Goal: Transaction & Acquisition: Purchase product/service

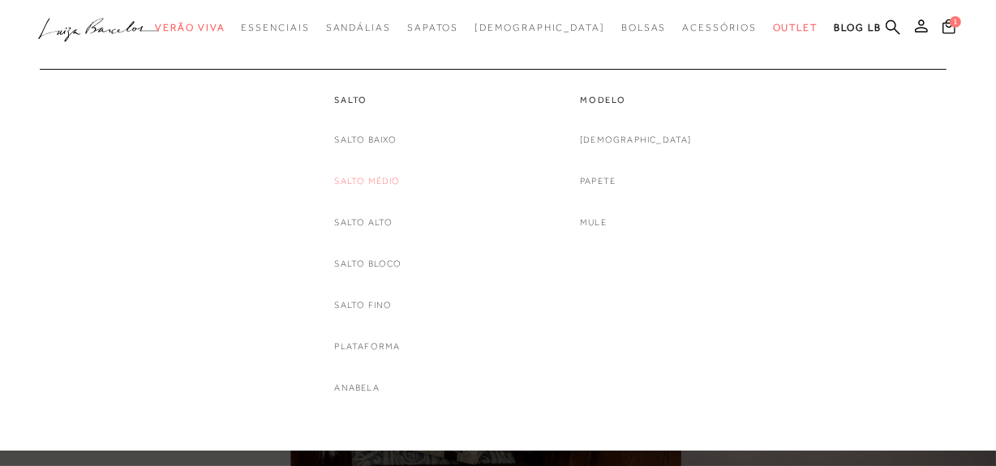
click at [356, 180] on link "Salto Médio" at bounding box center [367, 181] width 66 height 17
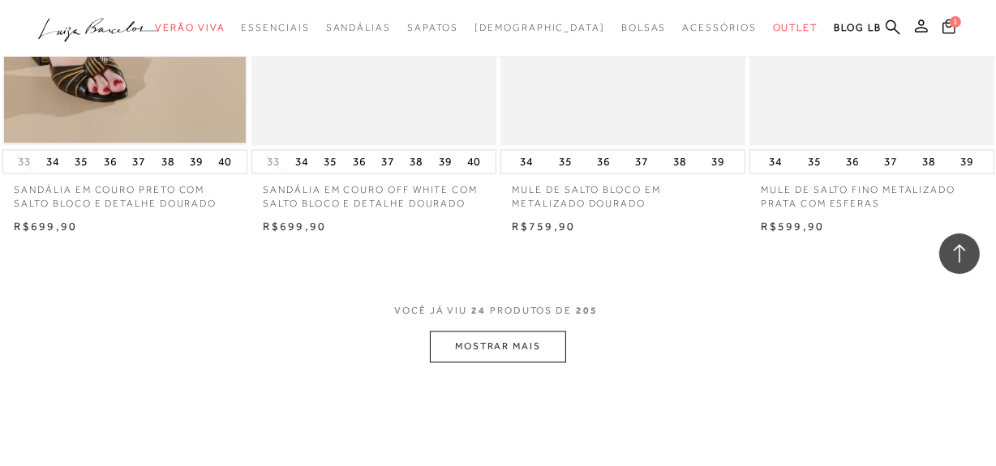
scroll to position [2875, 0]
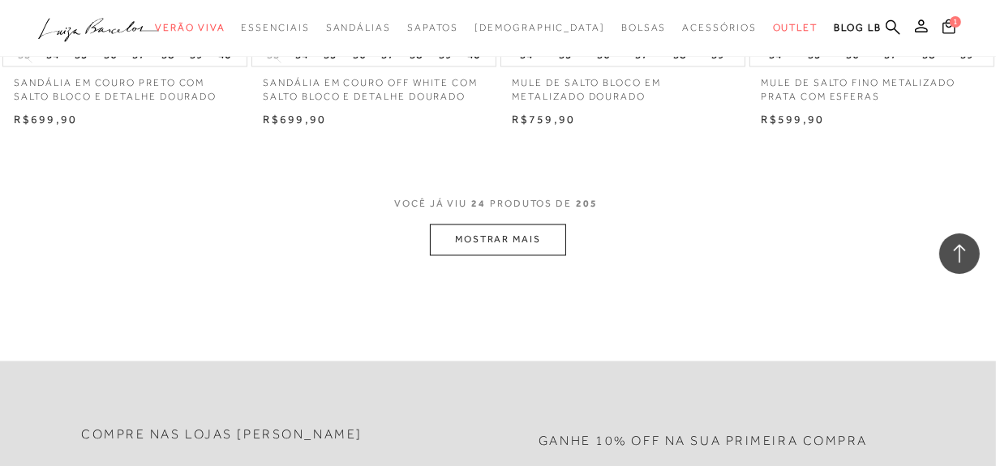
click at [478, 244] on button "MOSTRAR MAIS" at bounding box center [498, 240] width 136 height 32
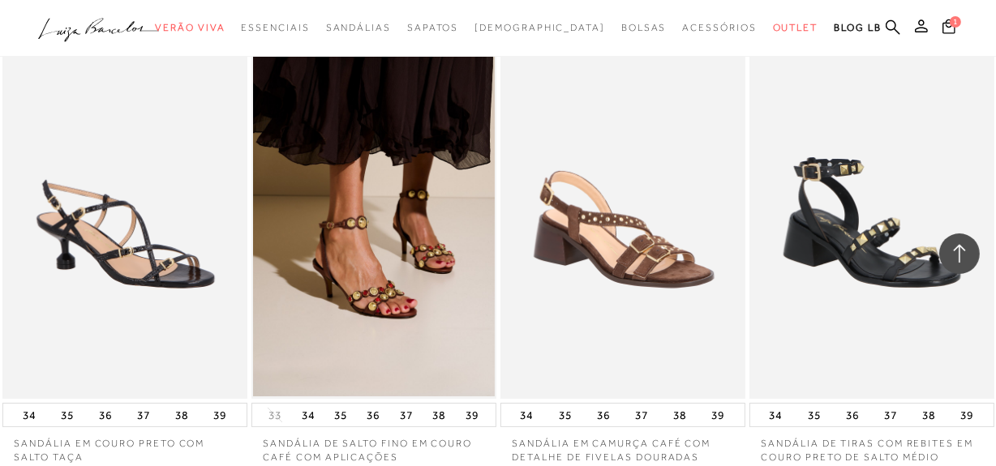
scroll to position [5381, 0]
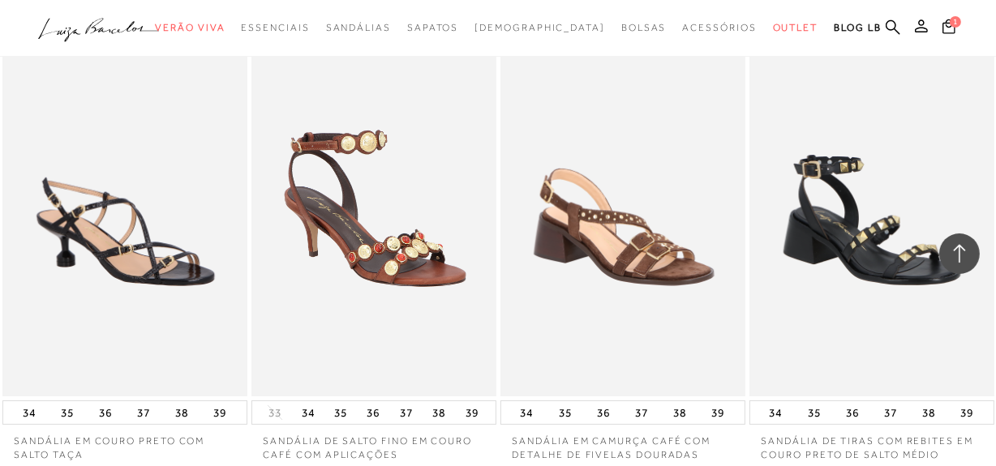
click at [404, 230] on img at bounding box center [374, 212] width 243 height 367
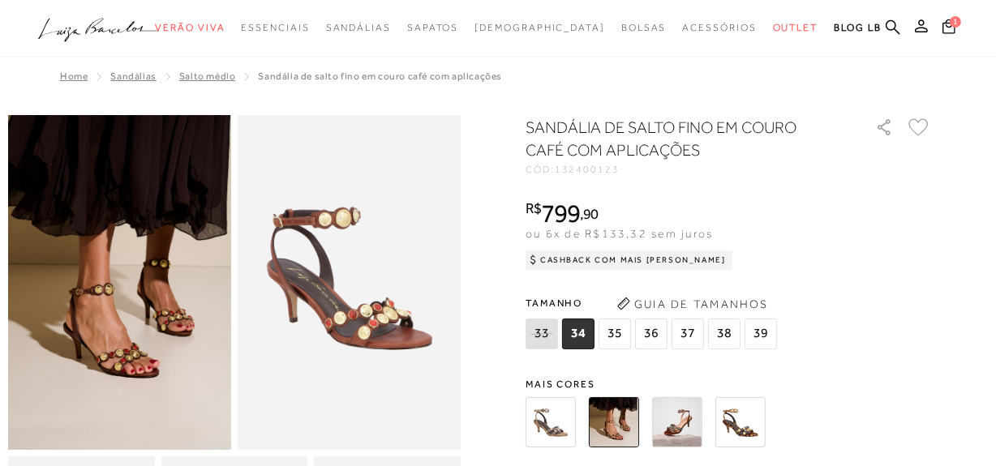
click at [737, 427] on img at bounding box center [740, 422] width 50 height 50
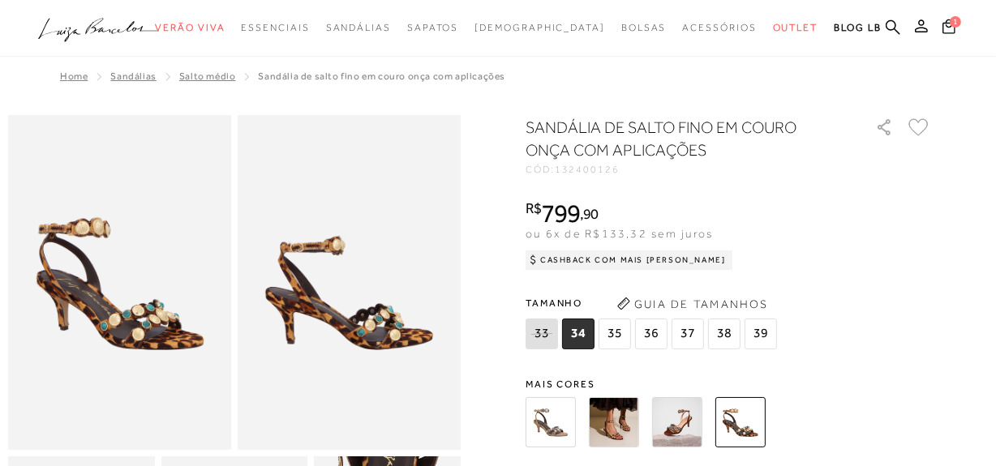
click at [695, 427] on img at bounding box center [677, 422] width 50 height 50
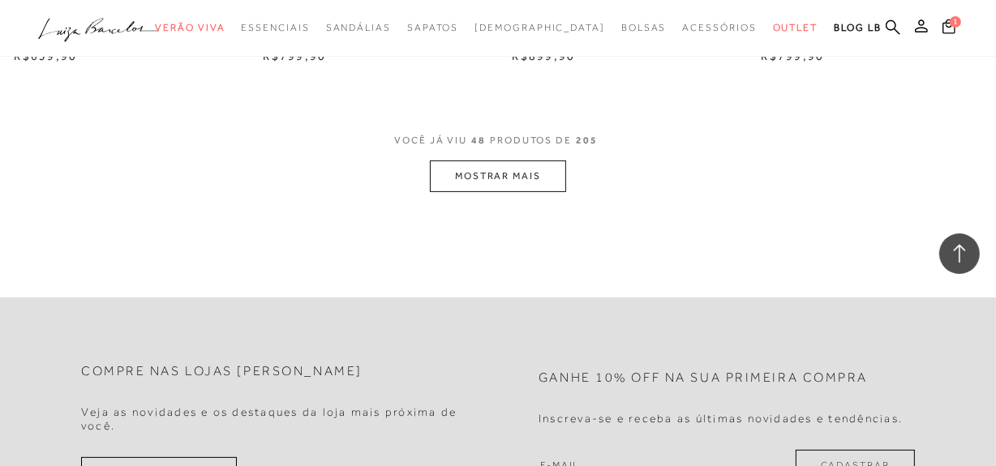
scroll to position [5823, 0]
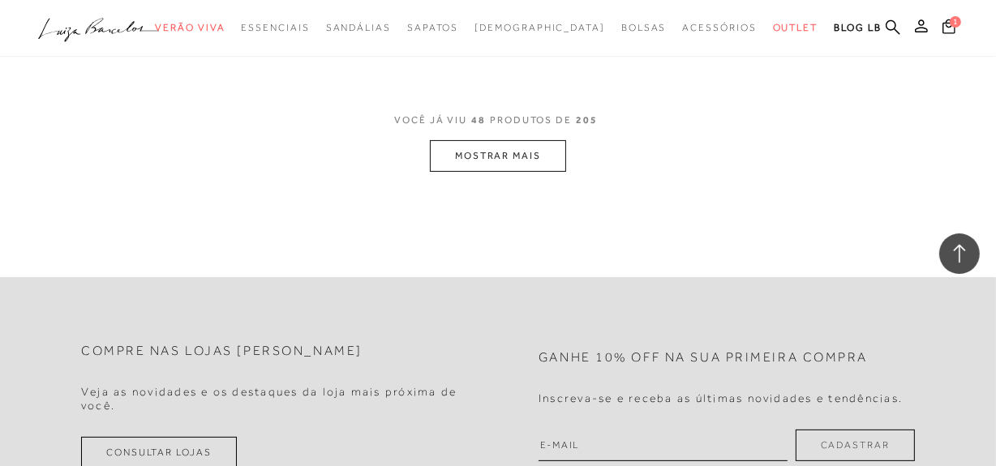
click at [546, 162] on button "MOSTRAR MAIS" at bounding box center [498, 156] width 136 height 32
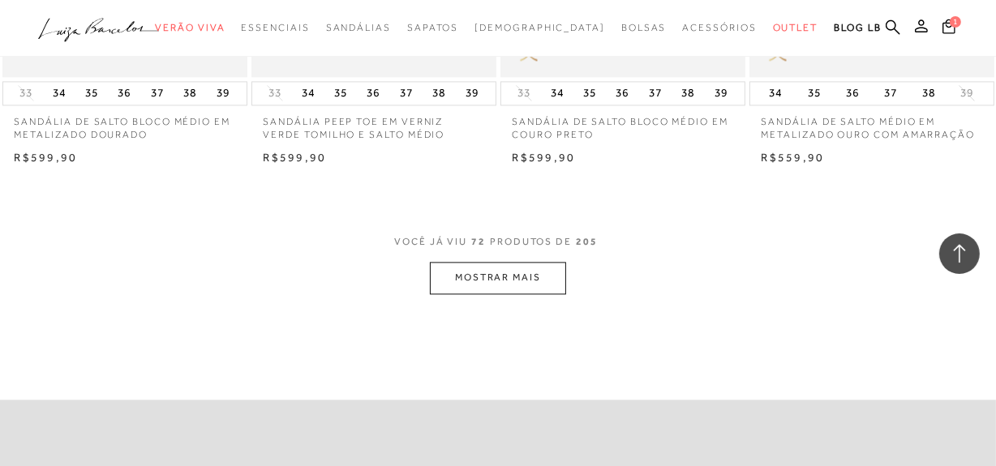
scroll to position [8625, 0]
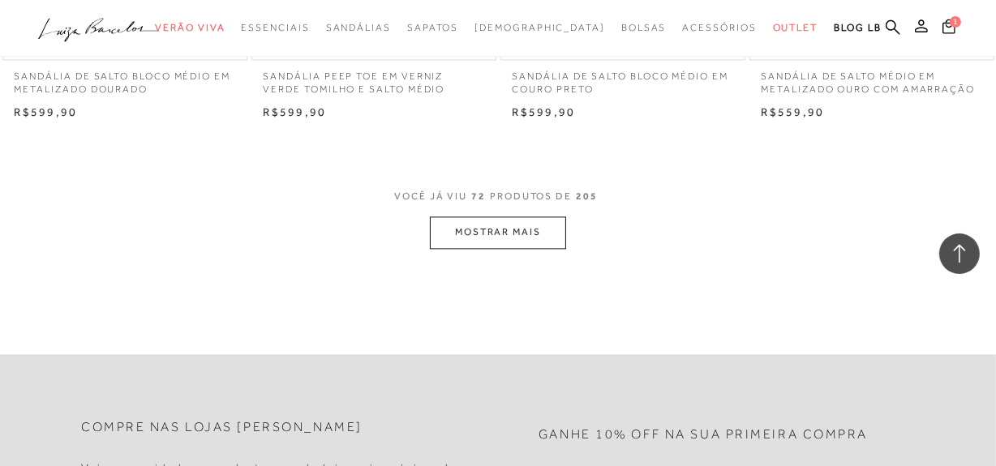
click at [528, 228] on button "MOSTRAR MAIS" at bounding box center [498, 233] width 136 height 32
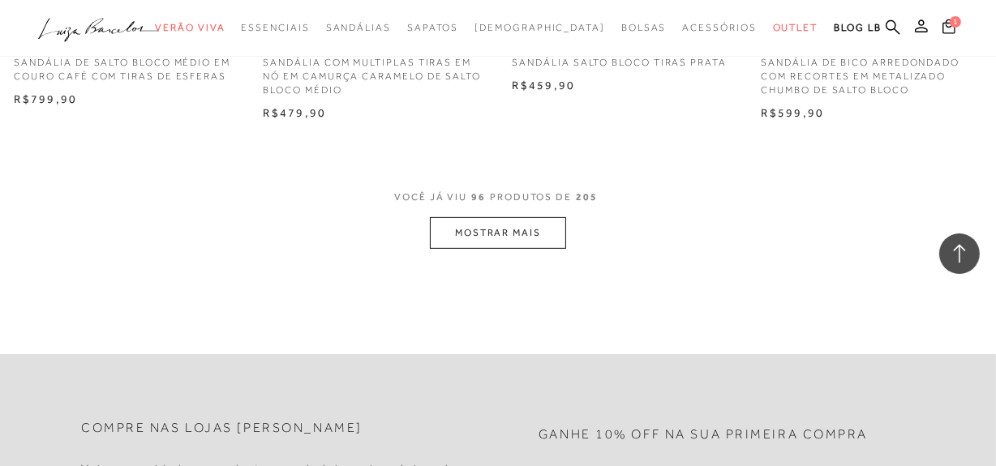
scroll to position [11574, 0]
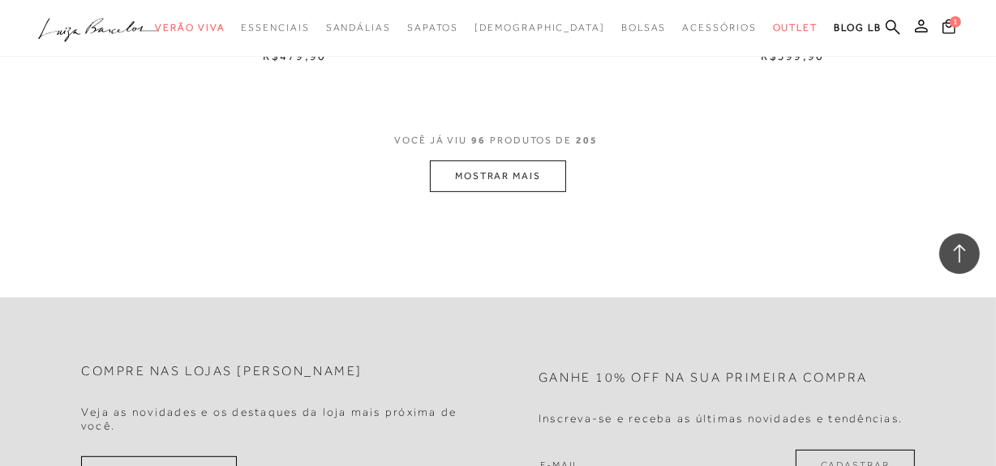
click at [525, 182] on button "MOSTRAR MAIS" at bounding box center [498, 177] width 136 height 32
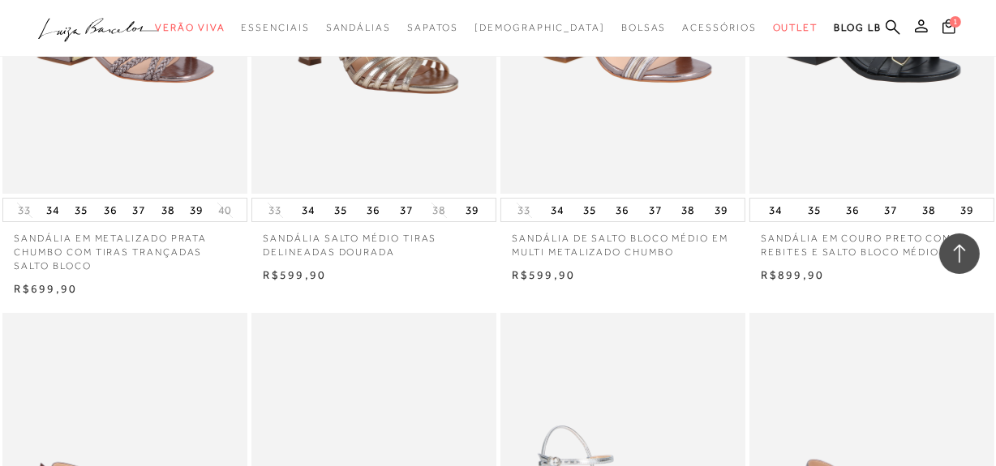
scroll to position [10837, 0]
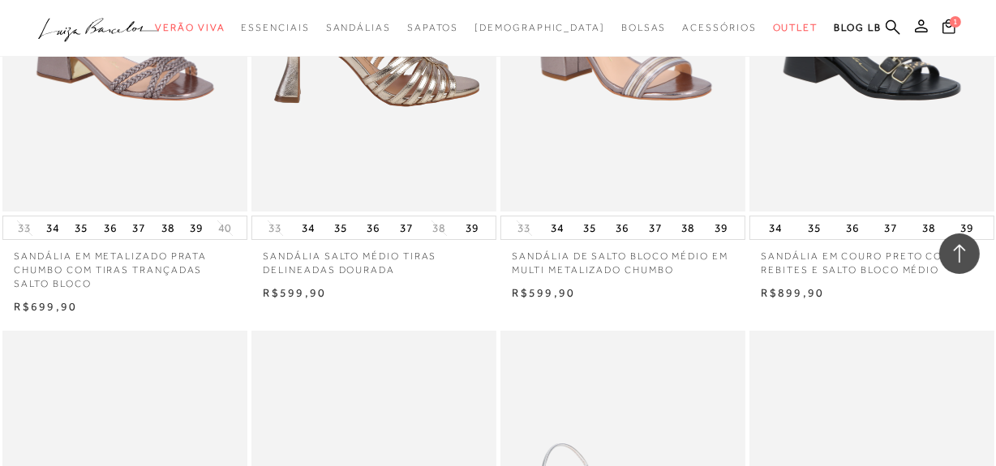
click at [415, 105] on img at bounding box center [374, 27] width 243 height 367
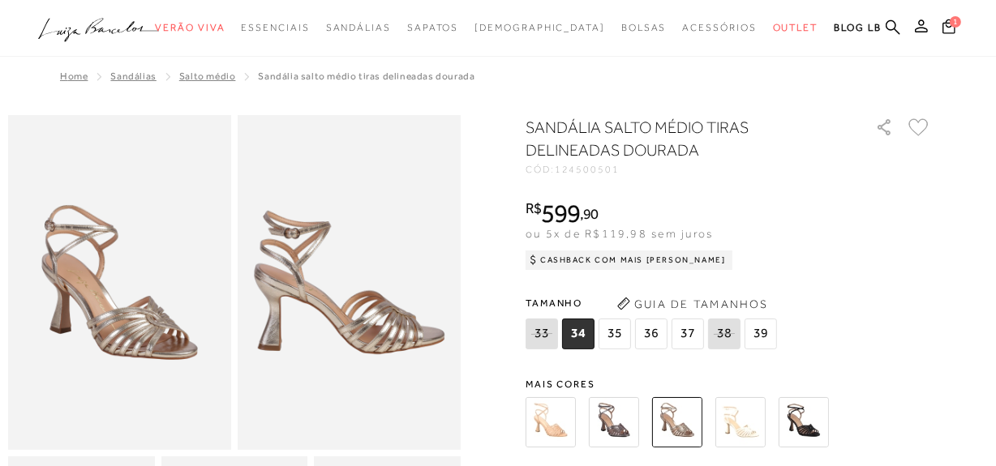
click at [813, 418] on img at bounding box center [803, 422] width 50 height 50
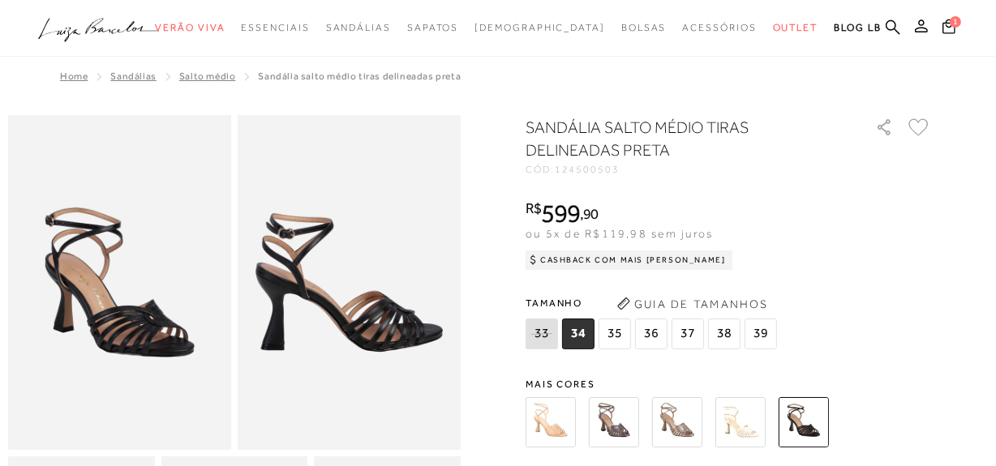
drag, startPoint x: 658, startPoint y: 331, endPoint x: 656, endPoint y: 363, distance: 32.5
click at [658, 331] on span "36" at bounding box center [651, 334] width 32 height 31
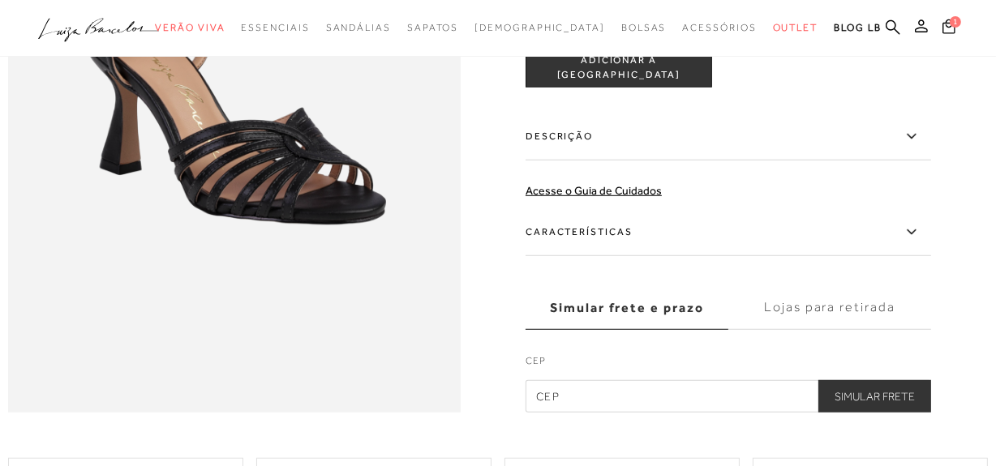
scroll to position [958, 0]
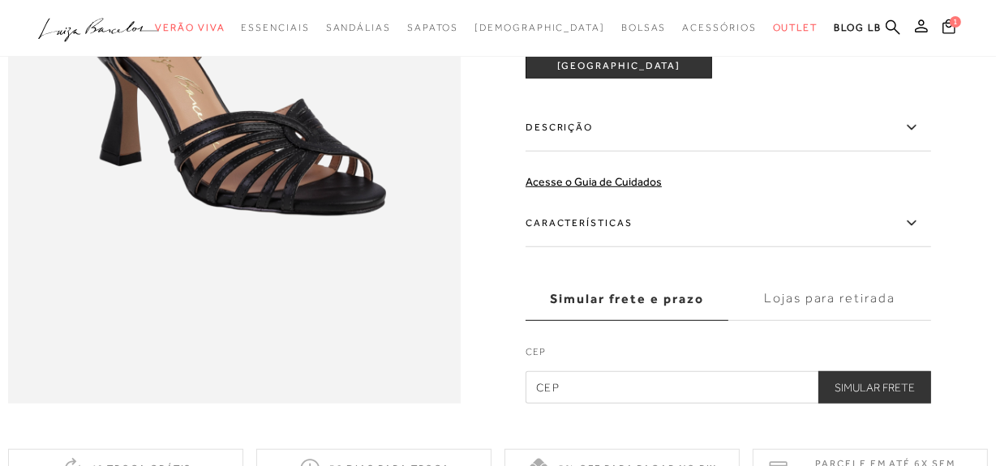
click at [608, 73] on span "ADICIONAR À [GEOGRAPHIC_DATA]" at bounding box center [618, 59] width 185 height 28
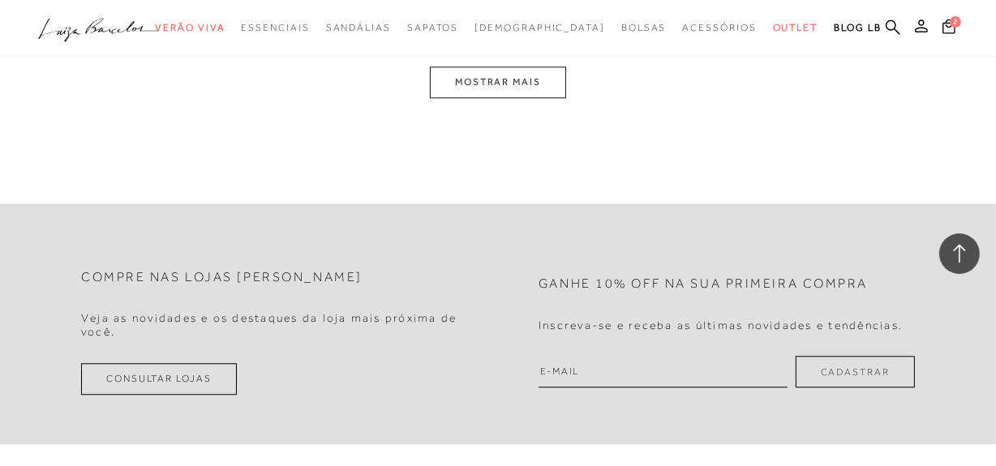
scroll to position [14302, 0]
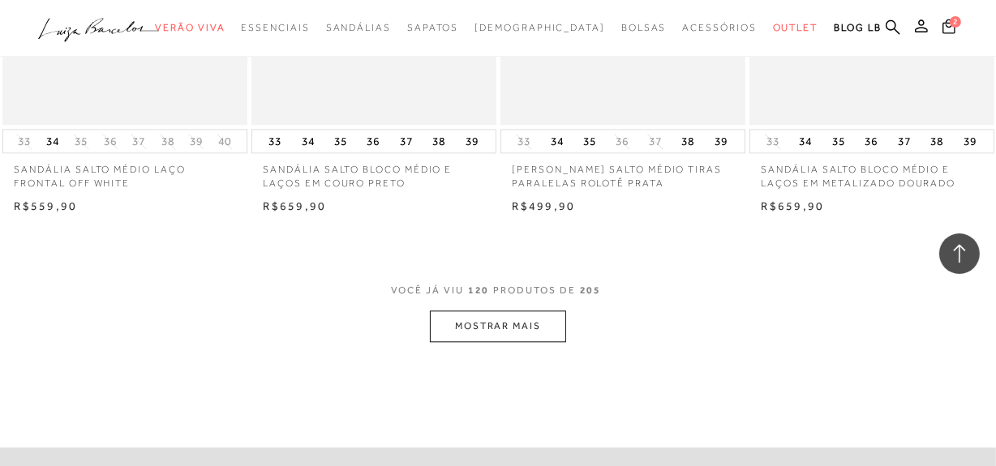
click at [517, 329] on button "MOSTRAR MAIS" at bounding box center [498, 327] width 136 height 32
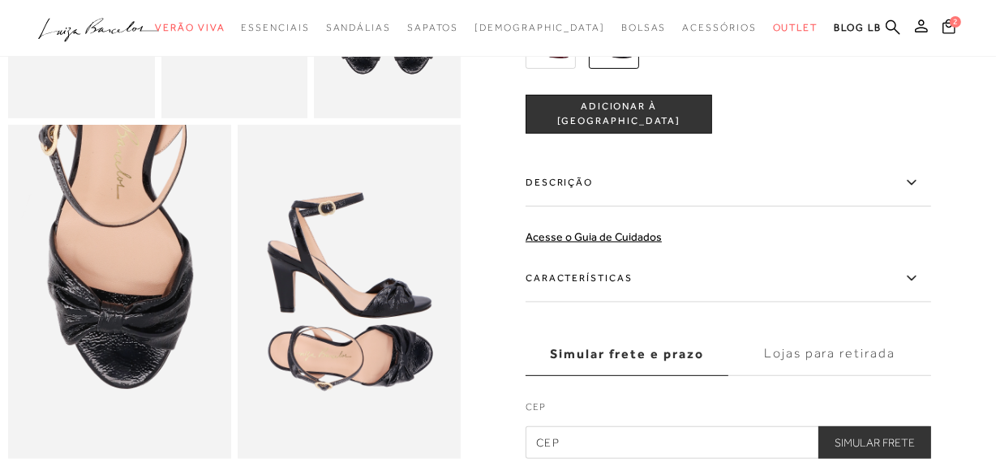
scroll to position [590, 0]
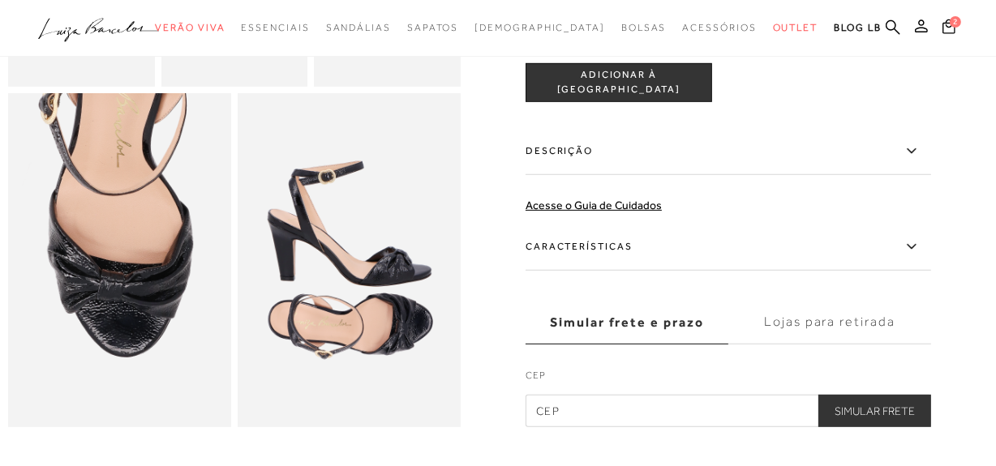
click at [583, 264] on label "Características" at bounding box center [727, 247] width 405 height 47
click at [0, 0] on input "Características" at bounding box center [0, 0] width 0 height 0
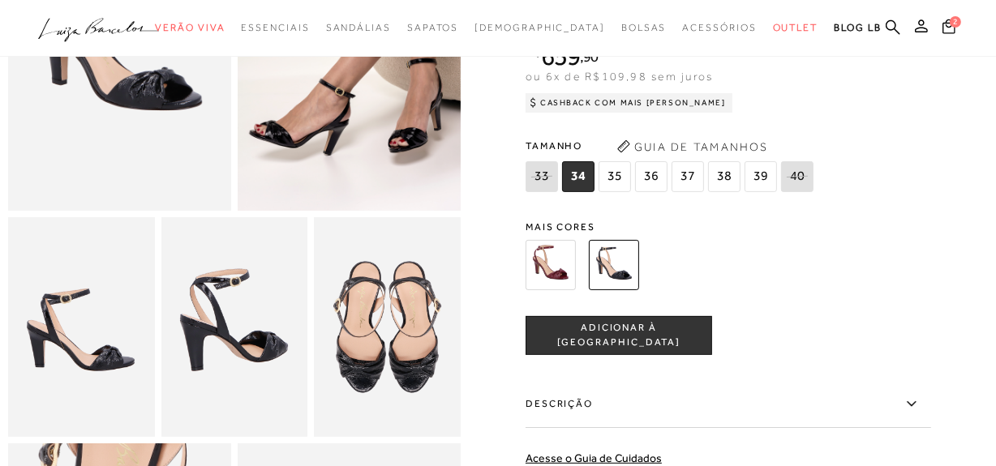
scroll to position [221, 0]
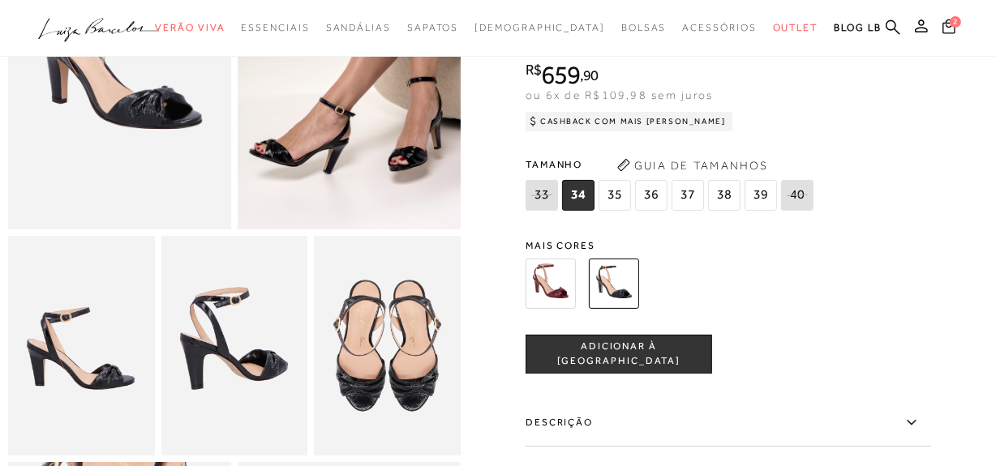
click at [651, 211] on span "36" at bounding box center [651, 195] width 32 height 31
click at [646, 369] on span "ADICIONAR À [GEOGRAPHIC_DATA]" at bounding box center [618, 355] width 185 height 28
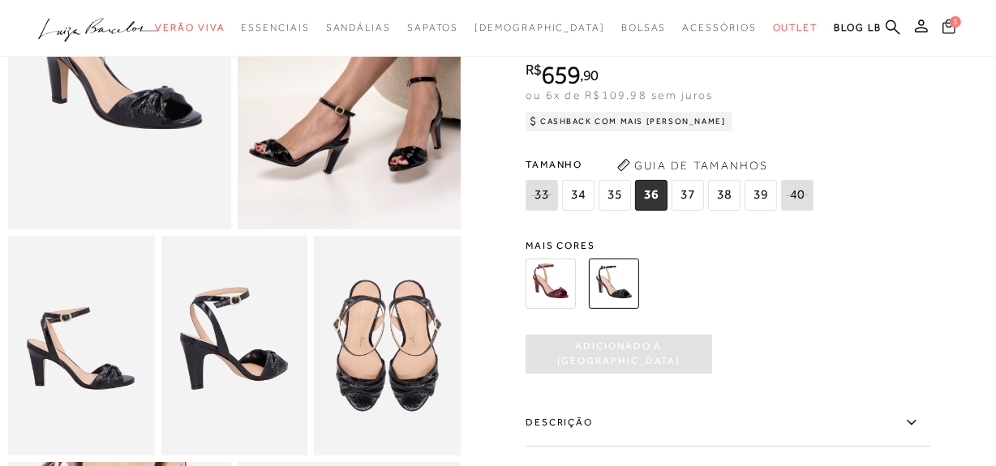
click at [955, 24] on span "3" at bounding box center [955, 21] width 11 height 11
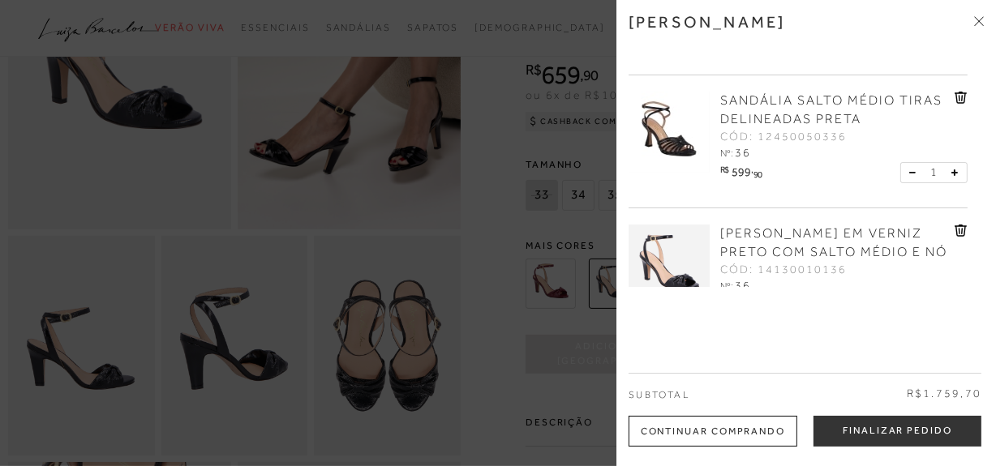
scroll to position [183, 0]
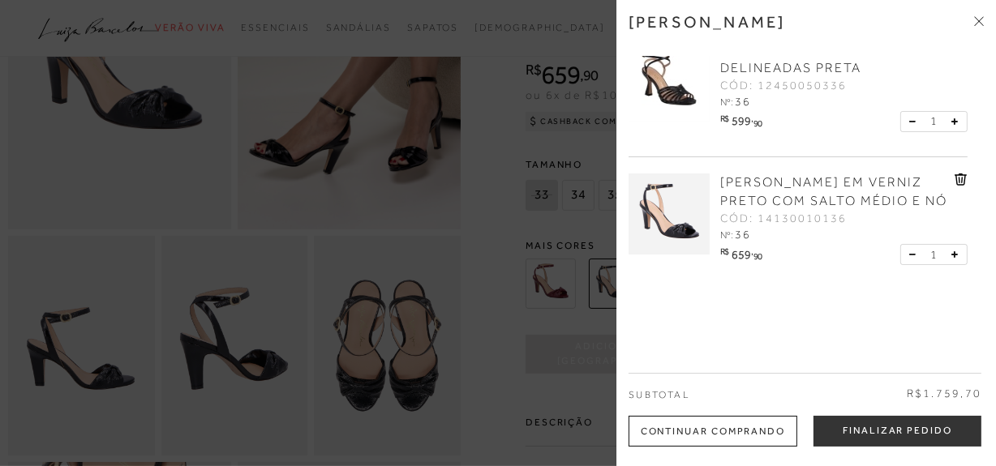
click at [0, 254] on div at bounding box center [498, 233] width 996 height 466
